Goal: Task Accomplishment & Management: Complete application form

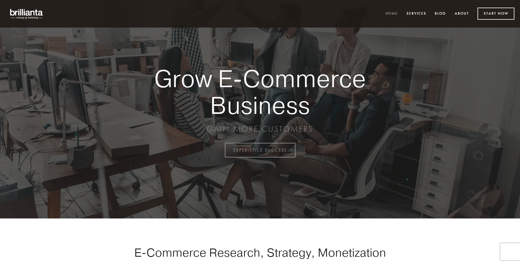
scroll to position [1475, 0]
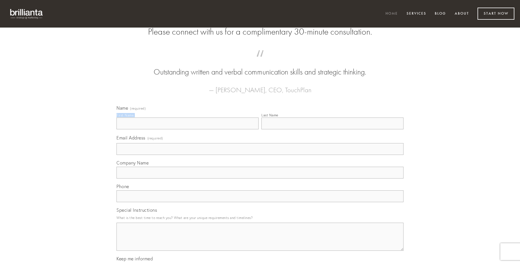
type input "[PERSON_NAME] V"
click at [332, 129] on input "Last Name" at bounding box center [332, 124] width 142 height 12
type input "[PERSON_NAME] V"
click at [260, 155] on input "Email Address (required)" at bounding box center [259, 149] width 287 height 12
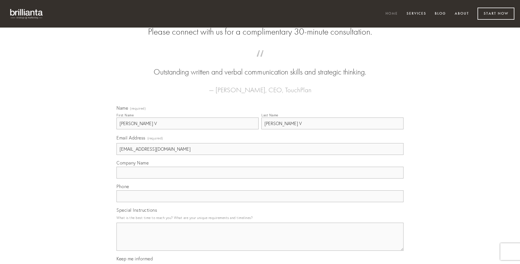
type input "[EMAIL_ADDRESS][DOMAIN_NAME]"
click at [260, 179] on input "Company Name" at bounding box center [259, 173] width 287 height 12
type input "verus"
click at [260, 202] on input "text" at bounding box center [259, 197] width 287 height 12
click at [260, 242] on textarea "Special Instructions" at bounding box center [259, 237] width 287 height 28
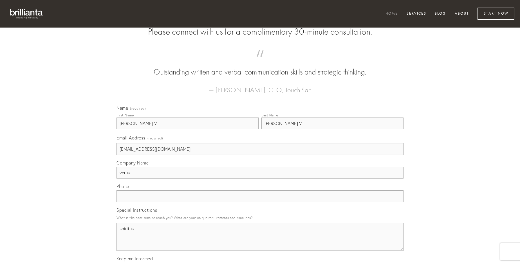
type textarea "spiritus"
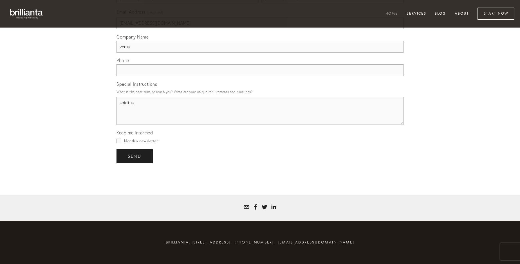
click at [135, 156] on span "send" at bounding box center [135, 156] width 14 height 5
